Goal: Check status: Check status

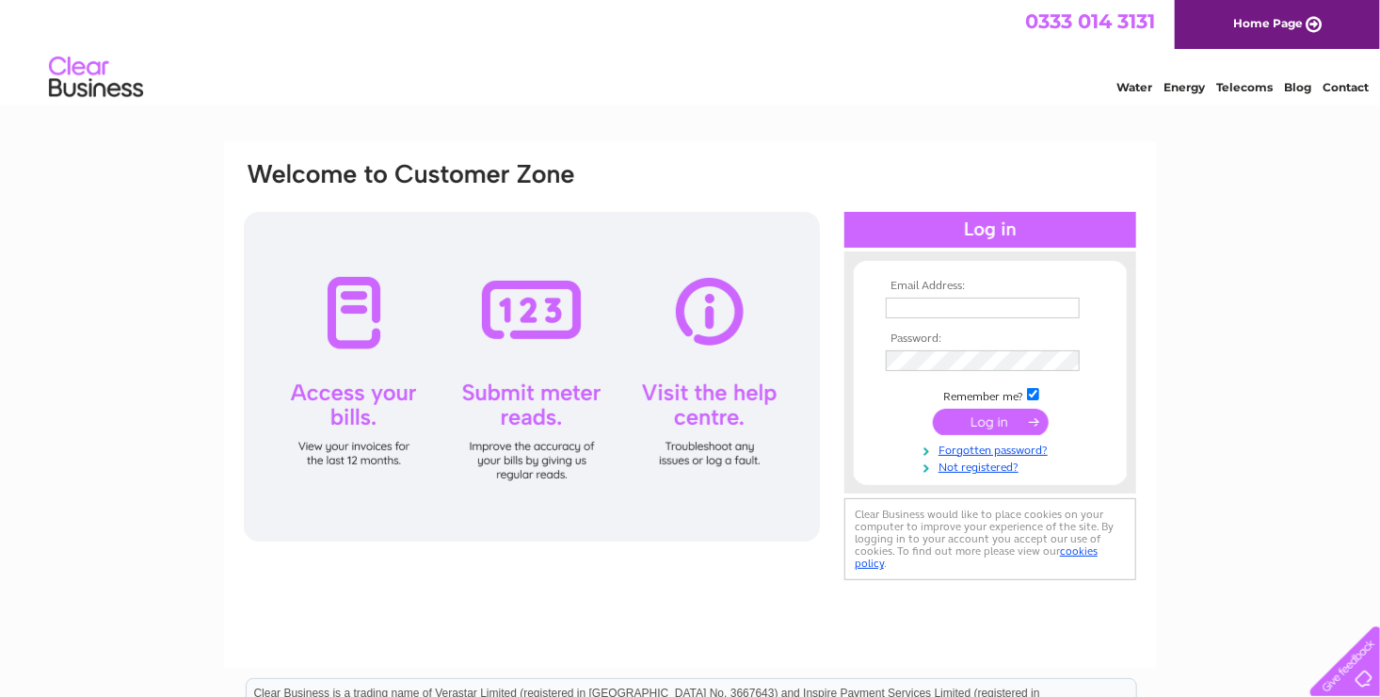
type input "[EMAIL_ADDRESS][DOMAIN_NAME]"
click at [975, 420] on input "submit" at bounding box center [991, 421] width 116 height 26
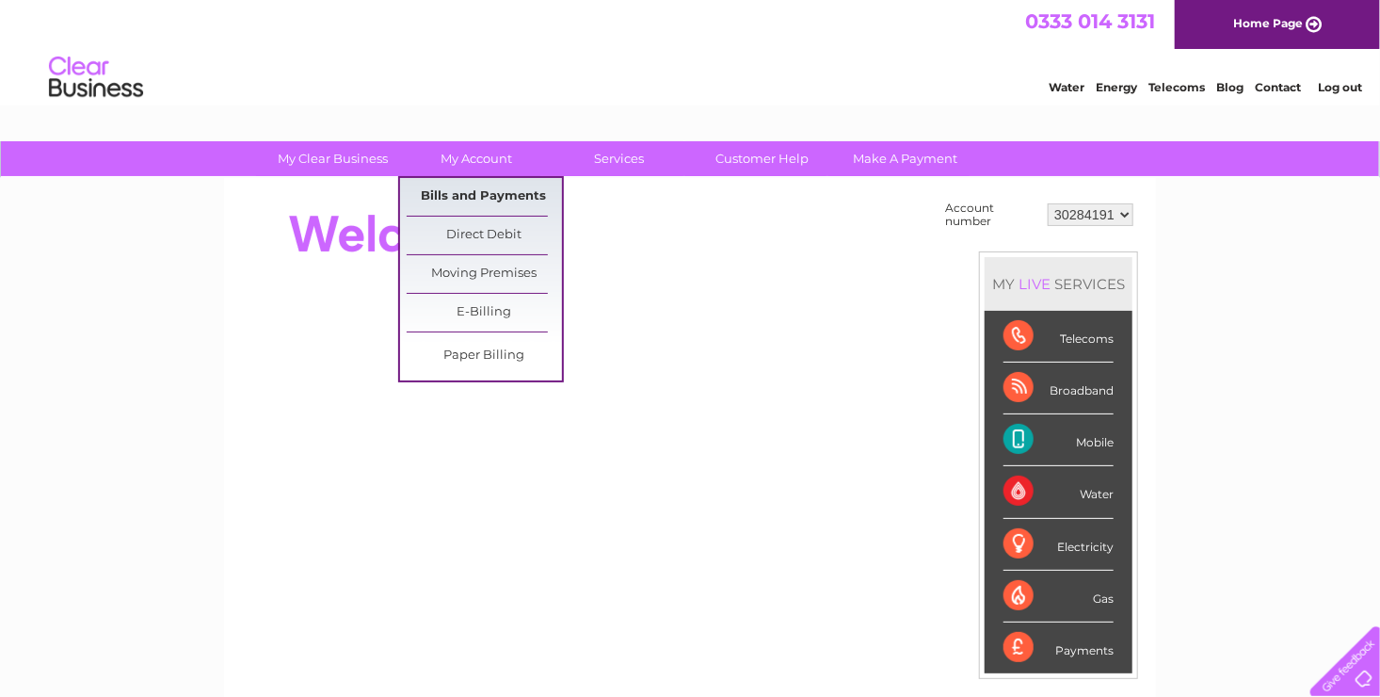
click at [472, 194] on link "Bills and Payments" at bounding box center [484, 197] width 155 height 38
